Goal: Task Accomplishment & Management: Manage account settings

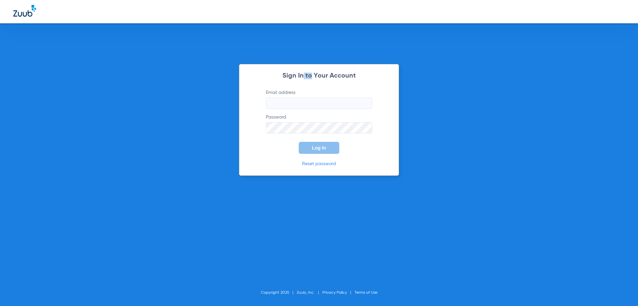
click at [311, 63] on div "Sign In to Your Account Email address Password Log In Reset password Copyright …" at bounding box center [319, 153] width 638 height 306
drag, startPoint x: 313, startPoint y: 95, endPoint x: 316, endPoint y: 99, distance: 4.9
click at [314, 95] on label "Email address" at bounding box center [319, 99] width 106 height 20
click at [314, 97] on input "Email address" at bounding box center [319, 102] width 106 height 11
click at [316, 100] on input "Email address" at bounding box center [319, 102] width 106 height 11
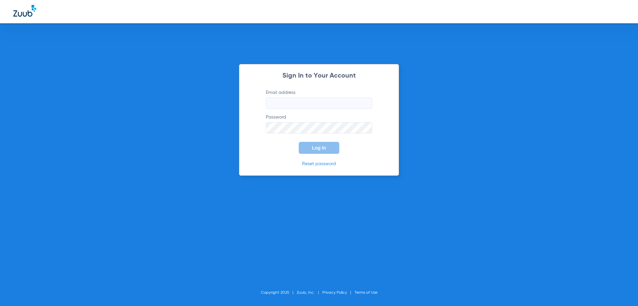
drag, startPoint x: 613, startPoint y: 1, endPoint x: 489, endPoint y: 136, distance: 183.8
click at [489, 136] on div "Sign In to Your Account Email address Password Log In Reset password Copyright …" at bounding box center [319, 153] width 638 height 306
